Goal: Task Accomplishment & Management: Use online tool/utility

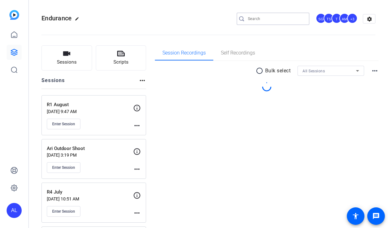
click at [297, 19] on input "Search" at bounding box center [276, 19] width 56 height 8
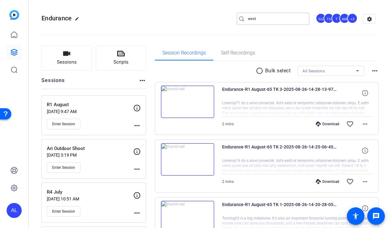
type input "west"
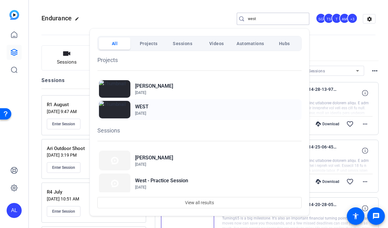
click at [144, 107] on h2 "WEST" at bounding box center [141, 107] width 13 height 8
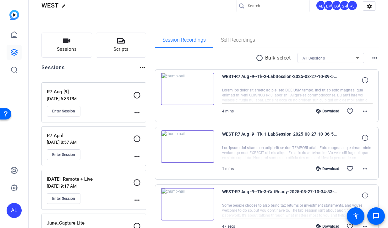
scroll to position [16, 0]
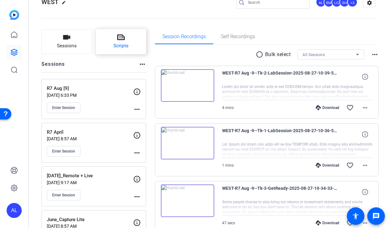
click at [115, 38] on button "Scripts" at bounding box center [121, 41] width 51 height 25
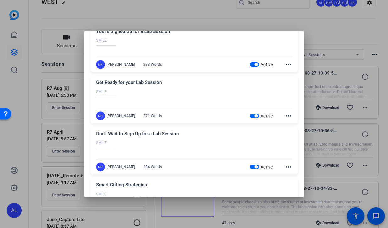
scroll to position [33, 0]
click at [289, 168] on mat-icon "more_horiz" at bounding box center [288, 167] width 8 height 8
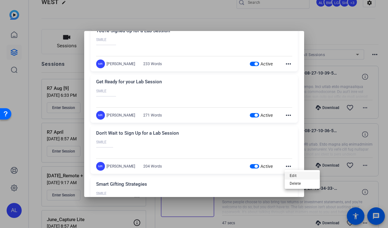
click at [295, 176] on span "Edit" at bounding box center [301, 176] width 25 height 8
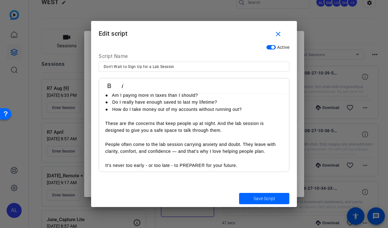
scroll to position [131, 0]
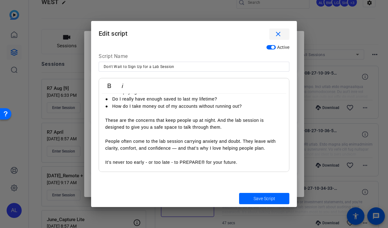
click at [280, 36] on mat-icon "close" at bounding box center [278, 34] width 8 height 8
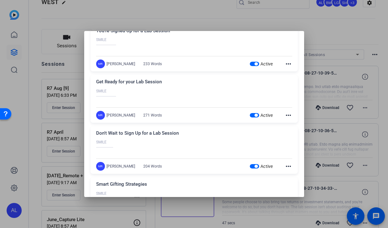
scroll to position [0, 0]
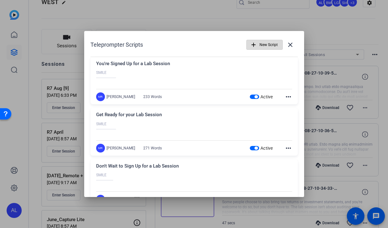
click at [265, 45] on span "New Script" at bounding box center [268, 45] width 18 height 12
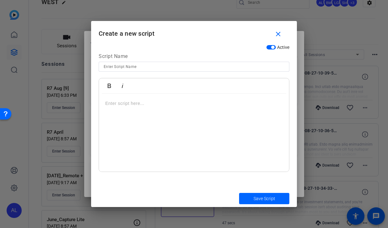
click at [215, 66] on input at bounding box center [194, 67] width 180 height 8
type input "Don't Wait - Alan"
click at [202, 108] on div at bounding box center [194, 133] width 190 height 78
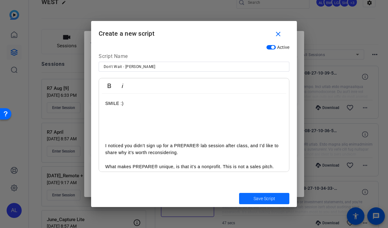
click at [267, 200] on span "Save Script" at bounding box center [264, 199] width 22 height 7
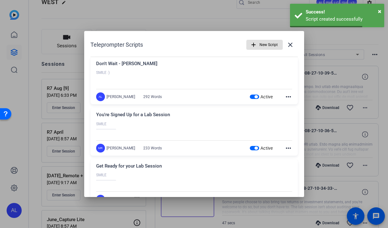
click at [256, 150] on span "button" at bounding box center [255, 148] width 3 height 3
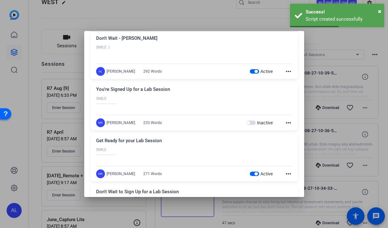
click at [257, 173] on span "button" at bounding box center [255, 174] width 3 height 3
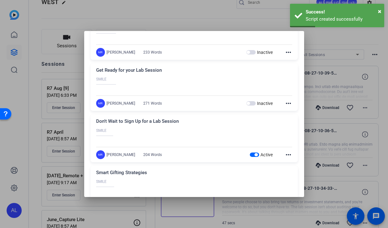
click at [256, 155] on span "button" at bounding box center [255, 154] width 3 height 3
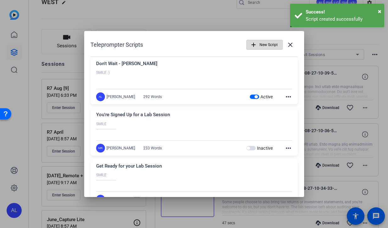
click at [268, 44] on span "New Script" at bounding box center [268, 45] width 18 height 12
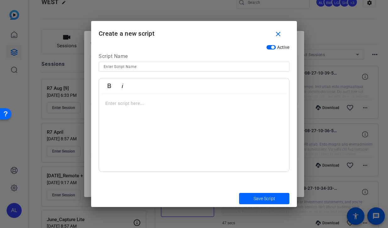
click at [166, 65] on input at bounding box center [194, 67] width 180 height 8
type input "Get Ready - Alan"
click at [164, 100] on p at bounding box center [193, 103] width 177 height 7
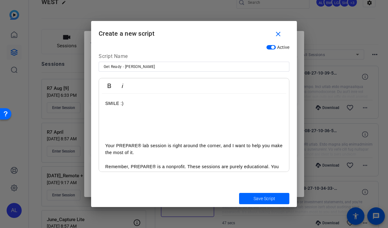
click at [259, 197] on span "Save Script" at bounding box center [264, 199] width 22 height 7
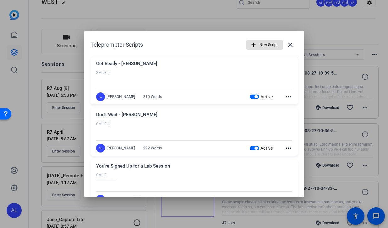
click at [261, 44] on span "New Script" at bounding box center [268, 45] width 18 height 12
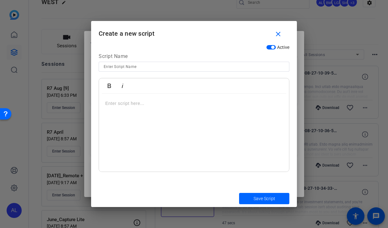
click at [152, 68] on input at bounding box center [194, 67] width 180 height 8
type input "Signed Up - Alan"
click at [143, 104] on p at bounding box center [193, 103] width 177 height 7
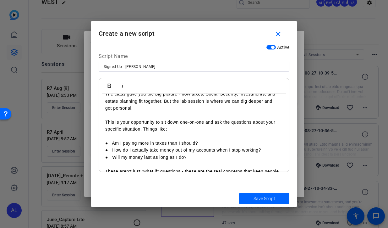
scroll to position [122, 0]
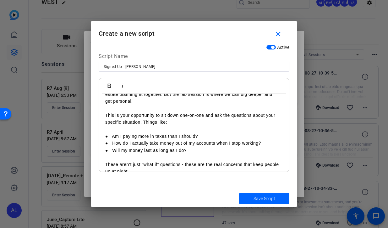
click at [112, 138] on p "● Am I paying more in taxes than I should?" at bounding box center [193, 136] width 177 height 7
drag, startPoint x: 112, startPoint y: 143, endPoint x: 88, endPoint y: 143, distance: 23.8
click at [88, 143] on div "Teleprompter Scripts add New Script close Get Ready - Alan SMILE :) Your PREPAR…" at bounding box center [194, 114] width 388 height 228
drag, startPoint x: 112, startPoint y: 150, endPoint x: 60, endPoint y: 148, distance: 51.5
click at [60, 148] on div "Teleprompter Scripts add New Script close Get Ready - Alan SMILE :) Your PREPAR…" at bounding box center [194, 114] width 388 height 228
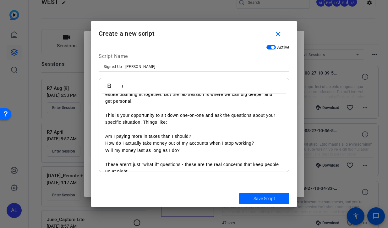
scroll to position [77, 0]
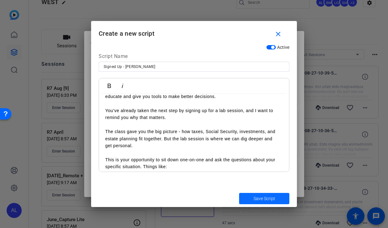
click at [265, 199] on span "Save Script" at bounding box center [264, 199] width 22 height 7
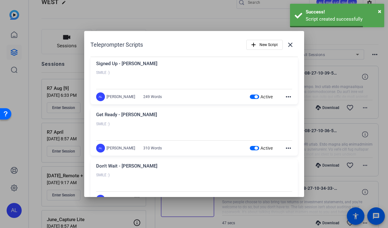
click at [289, 149] on mat-icon "more_horiz" at bounding box center [288, 149] width 8 height 8
click at [292, 157] on span "Edit" at bounding box center [301, 158] width 25 height 8
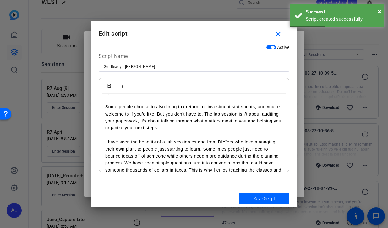
scroll to position [201, 0]
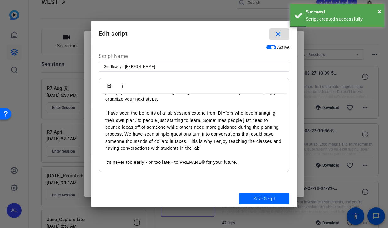
click at [279, 34] on mat-icon "close" at bounding box center [278, 34] width 8 height 8
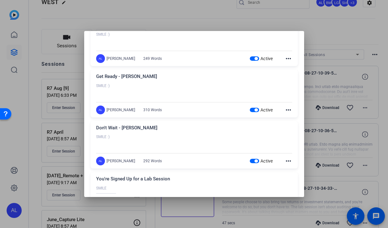
scroll to position [40, 0]
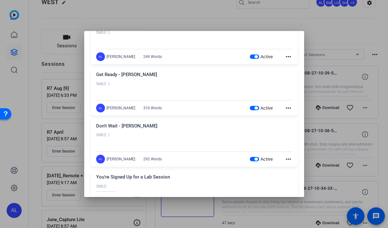
click at [289, 158] on mat-icon "more_horiz" at bounding box center [288, 160] width 8 height 8
click at [293, 168] on span "Edit" at bounding box center [301, 169] width 25 height 8
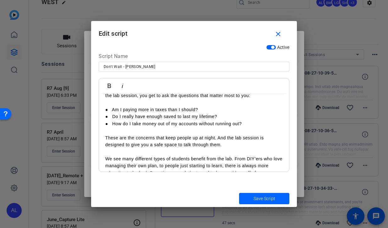
scroll to position [116, 0]
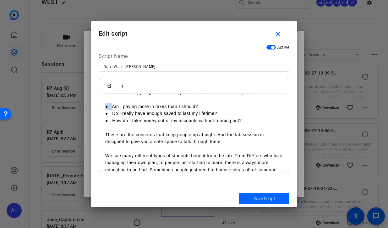
drag, startPoint x: 111, startPoint y: 107, endPoint x: 95, endPoint y: 107, distance: 16.3
click at [95, 107] on div "Active Script Name Don't Wait - Alan Bold Italic SMILE :) I noticed you didn’t …" at bounding box center [194, 116] width 206 height 148
drag, startPoint x: 112, startPoint y: 113, endPoint x: 81, endPoint y: 113, distance: 31.1
click at [81, 113] on div "Teleprompter Scripts add New Script close Signed Up - Alan SMILE :) Thank you a…" at bounding box center [194, 114] width 388 height 228
drag, startPoint x: 112, startPoint y: 122, endPoint x: 96, endPoint y: 122, distance: 16.3
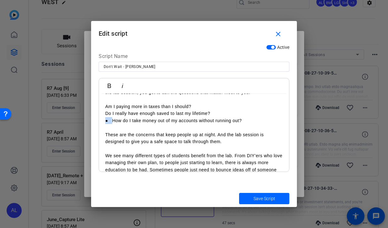
click at [96, 122] on div "Active Script Name Don't Wait - Alan Bold Italic SMILE :) I noticed you didn’t …" at bounding box center [194, 116] width 206 height 148
click at [271, 197] on span "Save Script" at bounding box center [264, 199] width 22 height 7
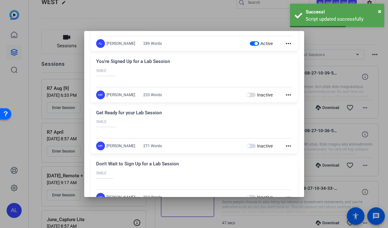
scroll to position [0, 0]
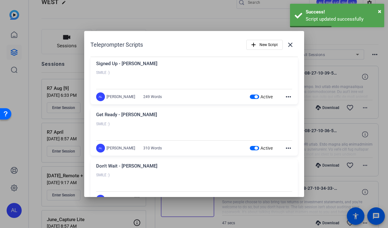
click at [234, 11] on div at bounding box center [194, 114] width 388 height 228
